Goal: Task Accomplishment & Management: Manage account settings

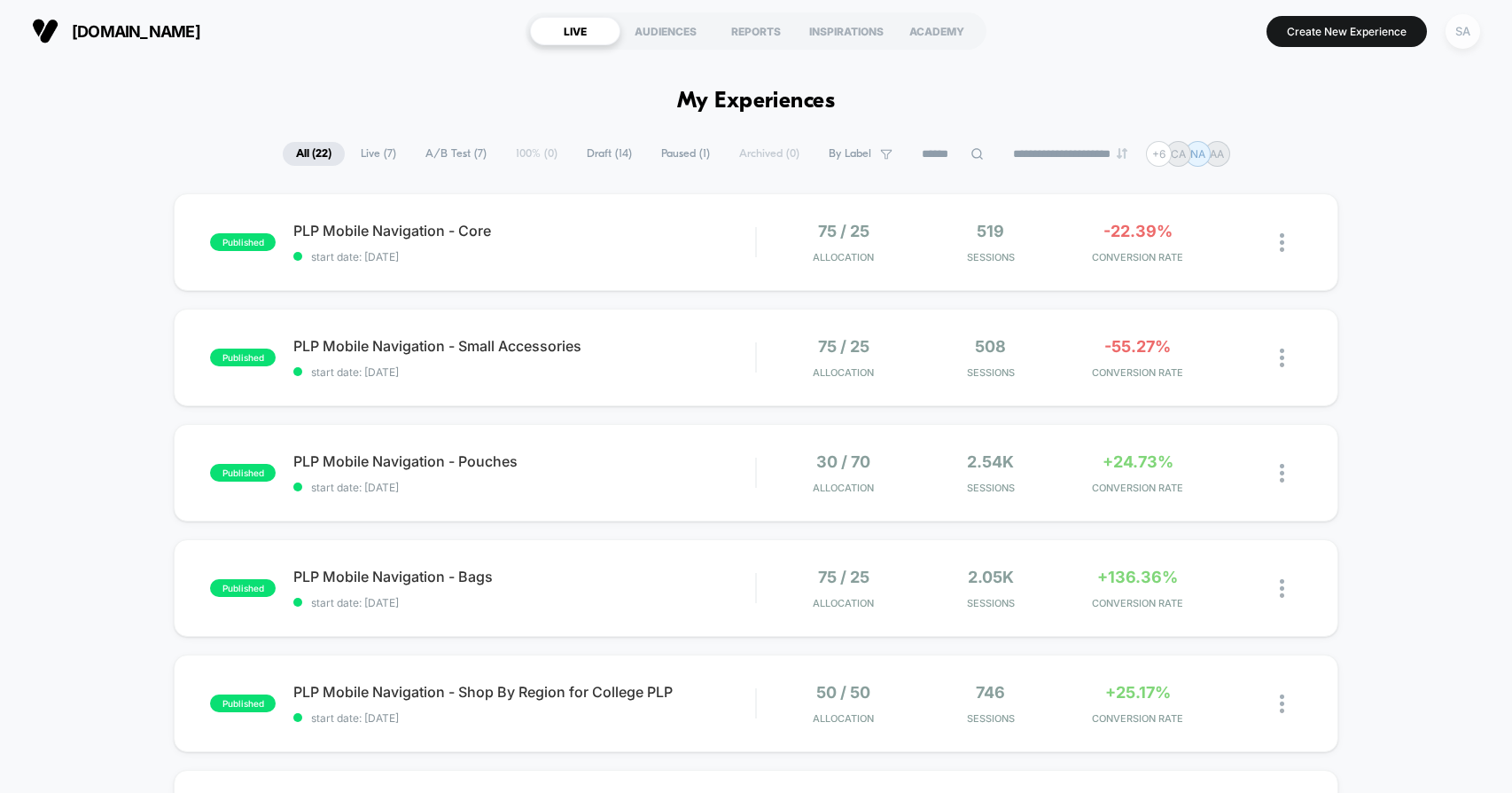
click at [1465, 34] on div "SA" at bounding box center [1463, 32] width 35 height 35
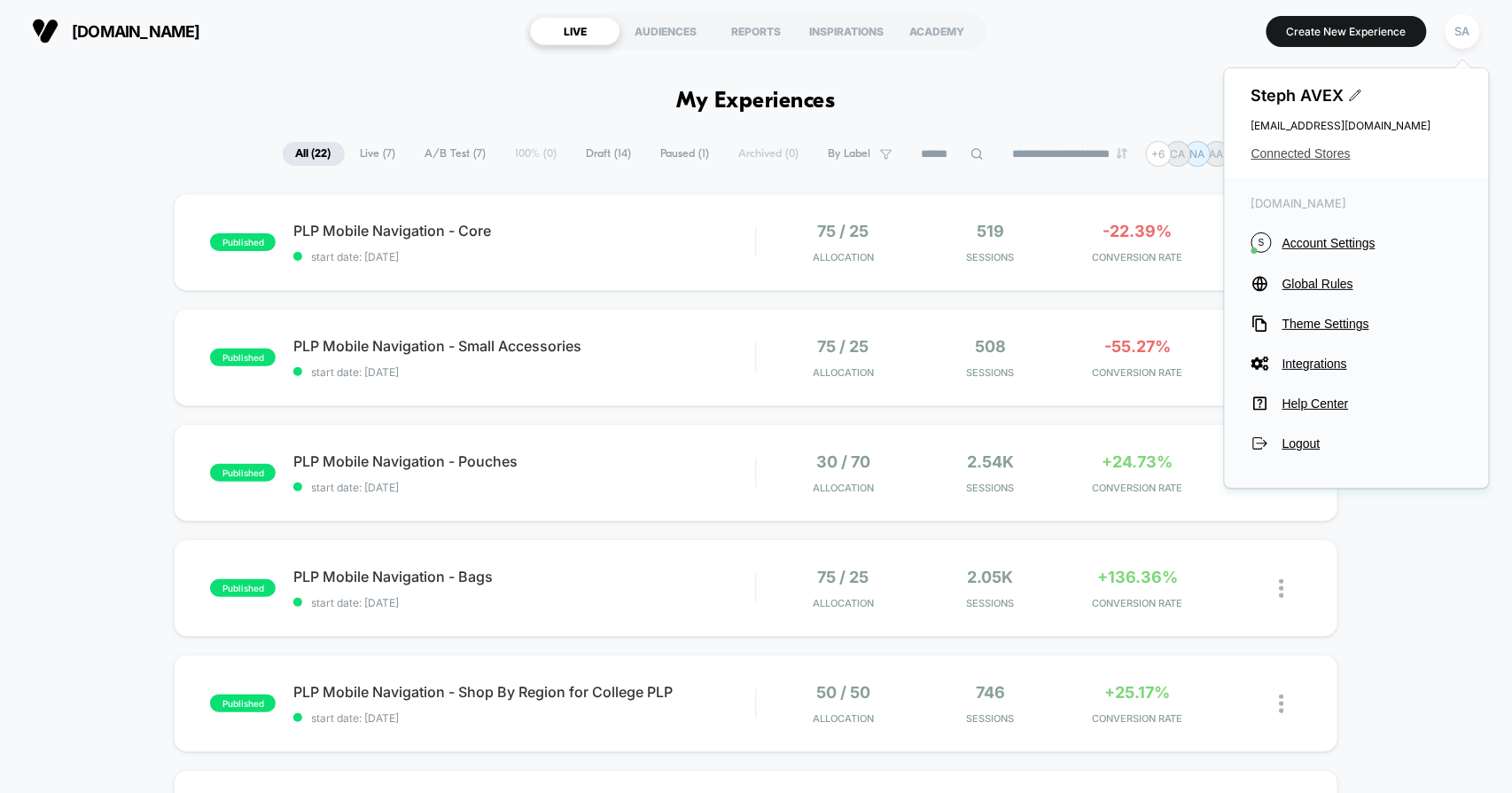
click at [1321, 149] on span "Connected Stores" at bounding box center [1356, 153] width 211 height 15
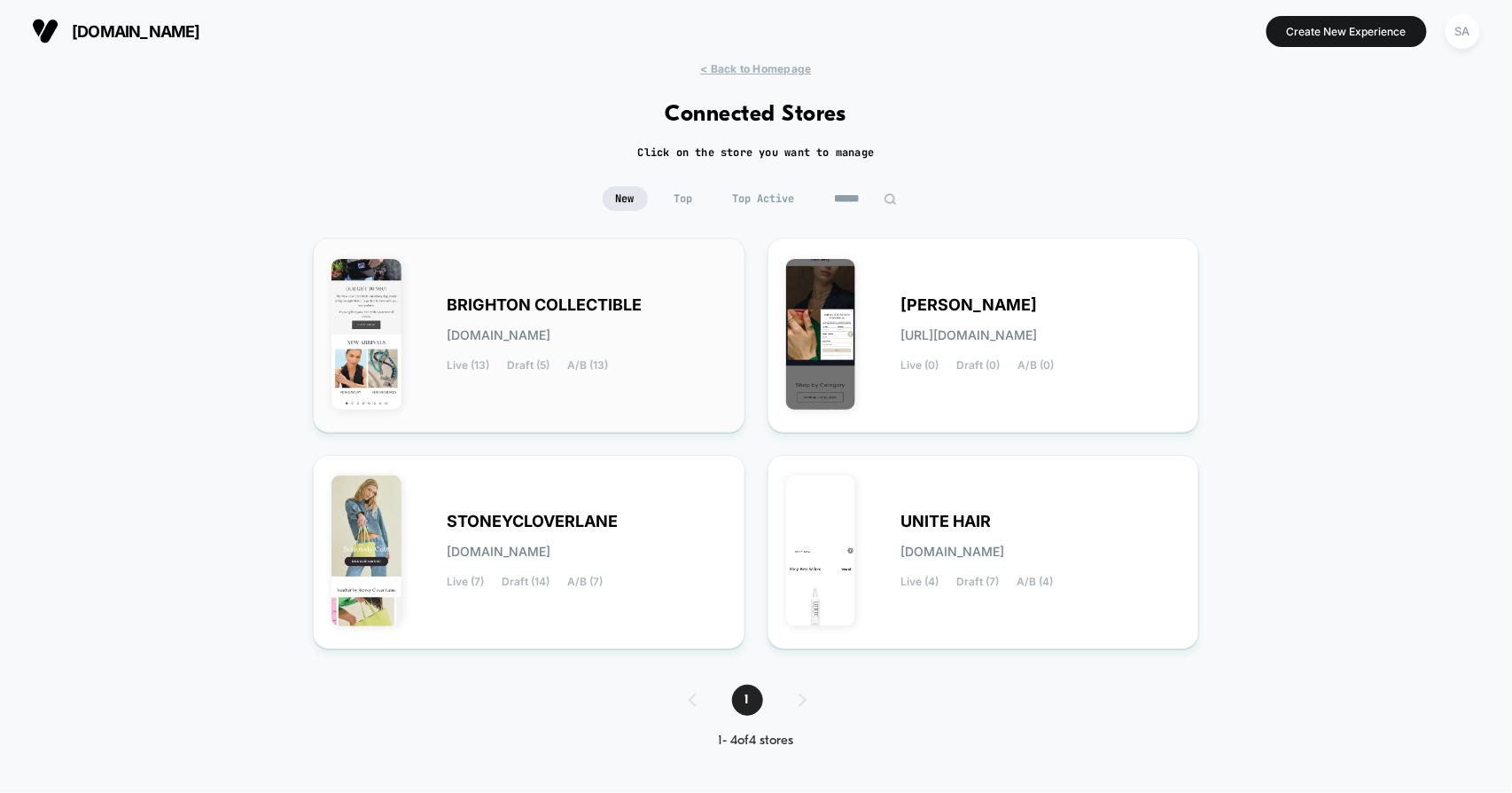
click at [524, 301] on span "BRIGHTON COLLECTIBLE" at bounding box center [544, 305] width 195 height 13
